Goal: Communication & Community: Participate in discussion

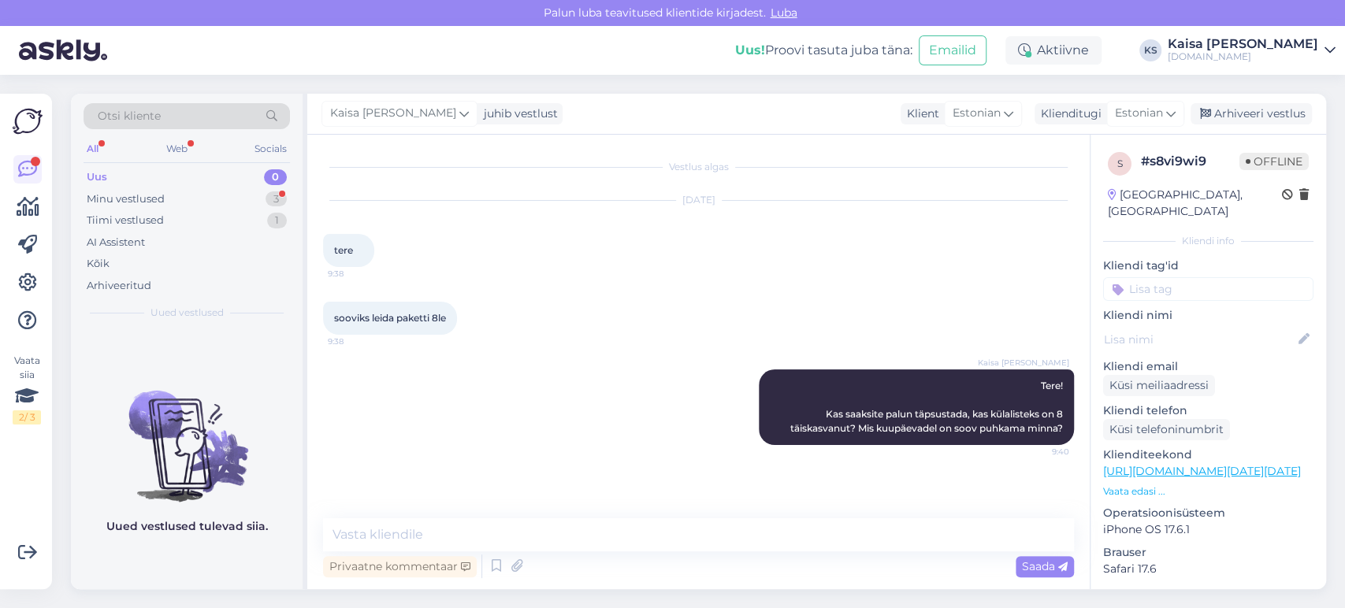
click at [239, 202] on div "Minu vestlused 3" at bounding box center [187, 199] width 206 height 22
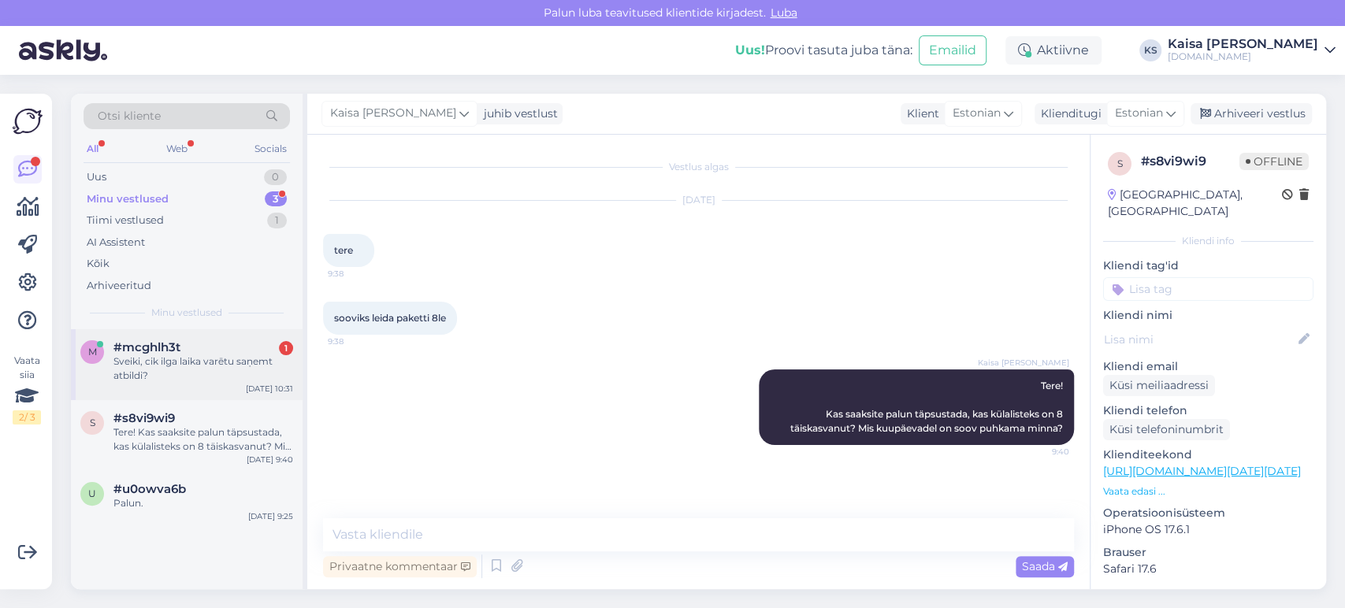
click at [199, 358] on div "Sveiki, cik ilga laika varētu saņemt atbildi?" at bounding box center [203, 369] width 180 height 28
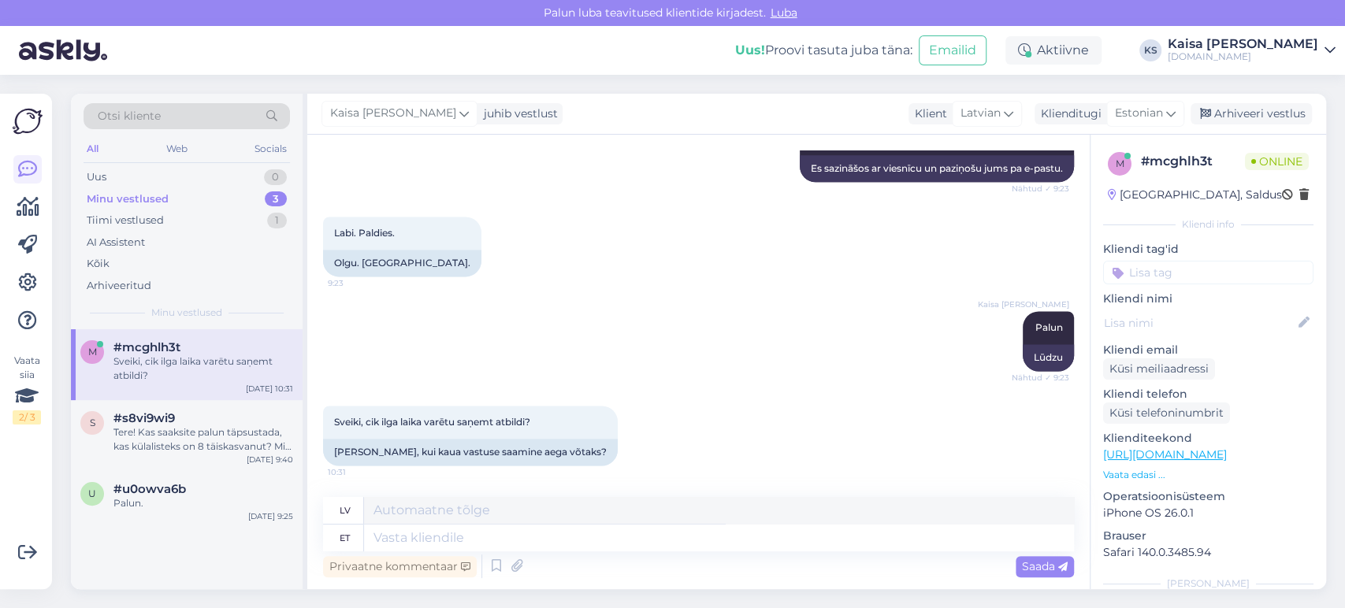
scroll to position [1469, 0]
click at [625, 537] on textarea at bounding box center [719, 538] width 710 height 27
type textarea "Usun, e"
type textarea "Es ticu,"
type textarea "Usun, et"
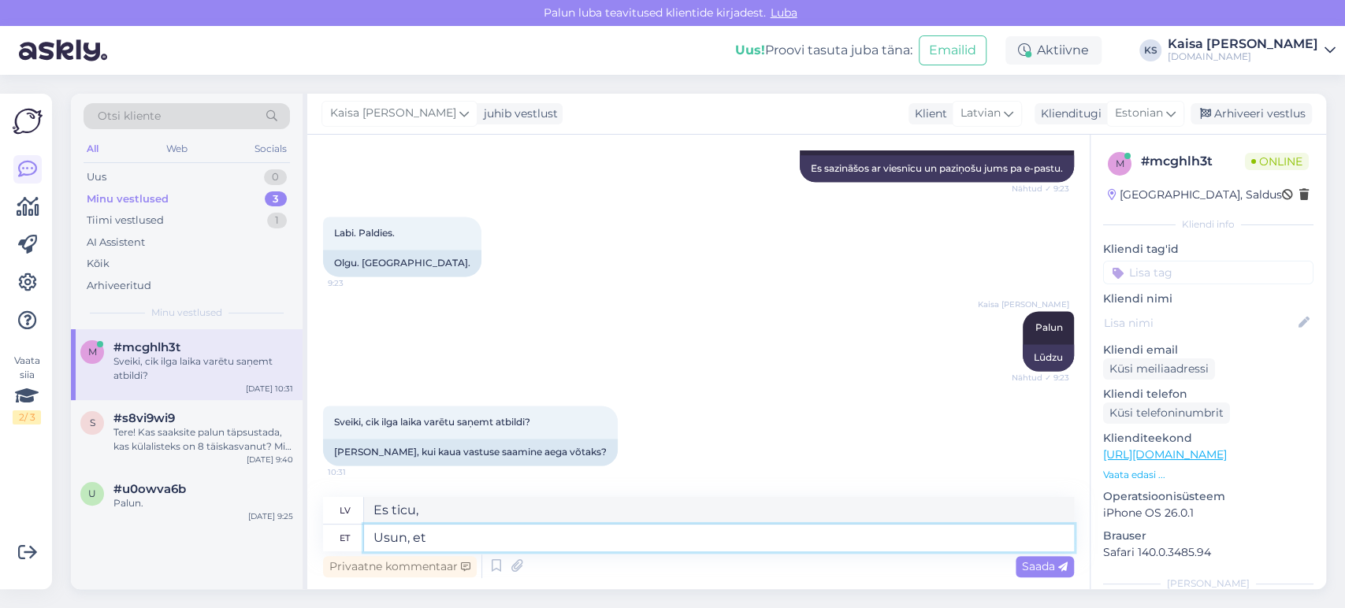
type textarea "Es ticu, ka"
type textarea "Usun, et saan"
type textarea "Es ticu, ka varu."
type textarea "Usun, et saan tänaseks va"
type textarea "Es ticu, ka man šodien tas izdosies."
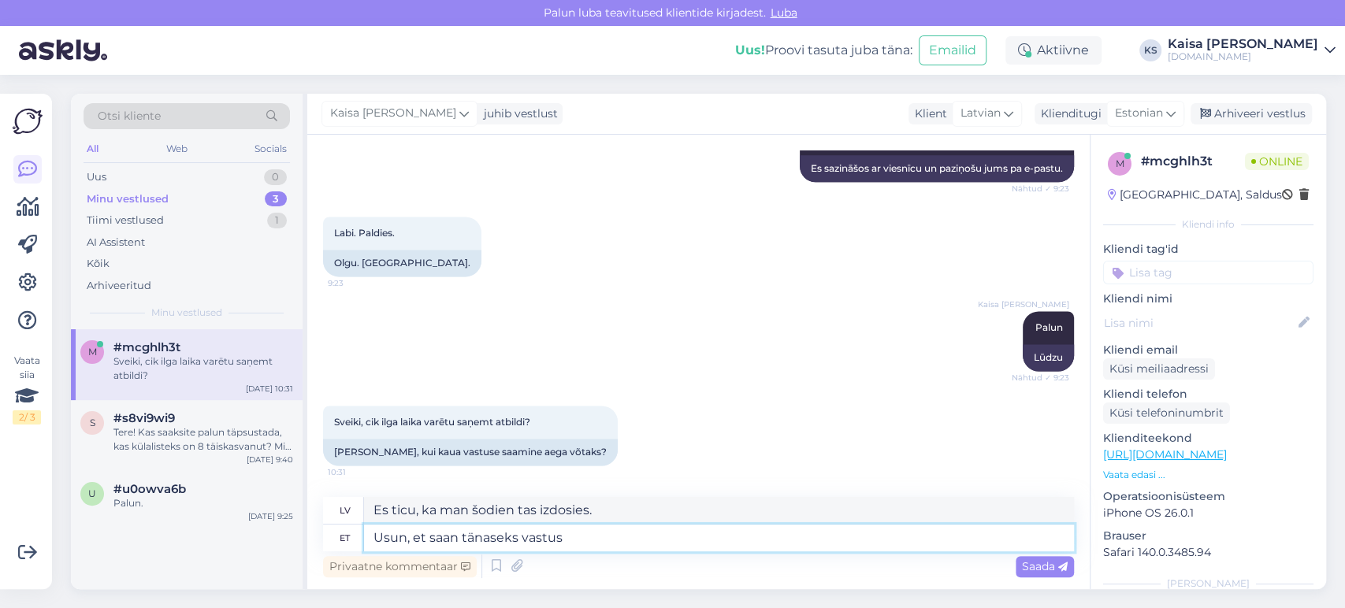
type textarea "Usun, et saan tänaseks vastuse"
type textarea "Domāju, ka līdz šodienai saņemšu atbildi."
type textarea "Usun, et saan tänaseks vastuse."
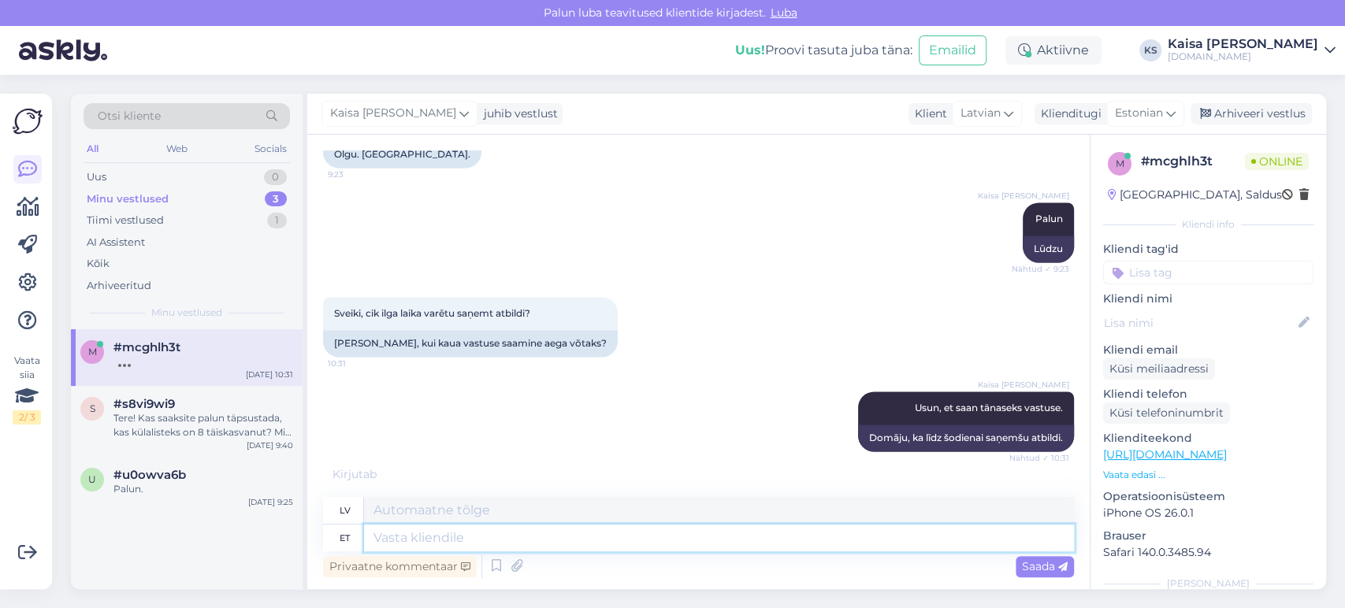
scroll to position [1658, 0]
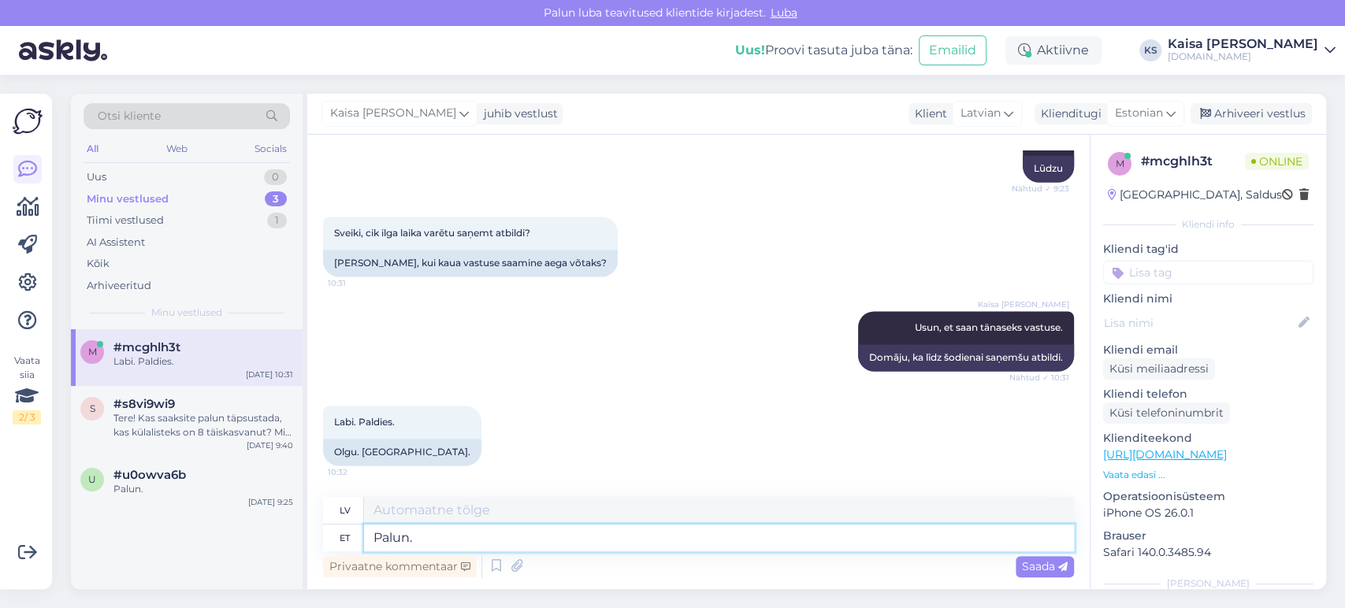
type textarea "Palun."
type textarea "Lūdzu."
